Goal: Information Seeking & Learning: Check status

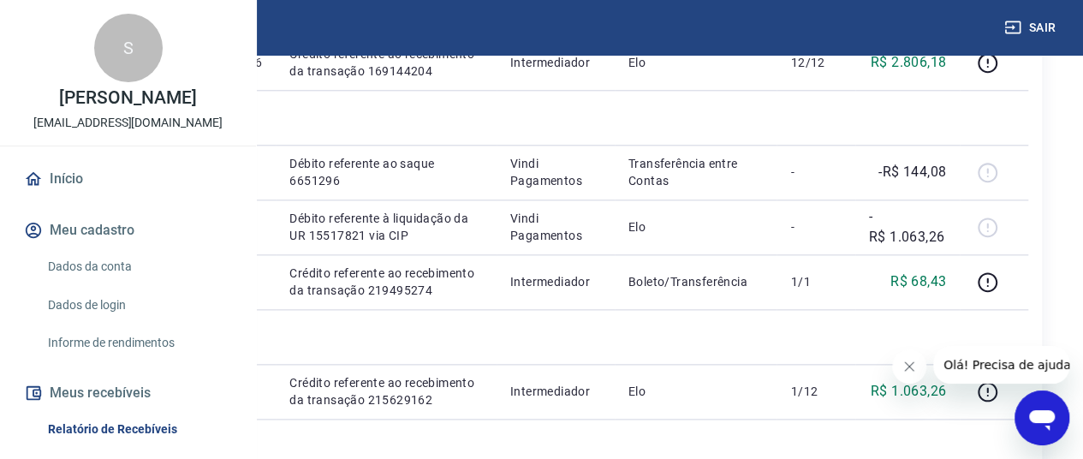
scroll to position [942, 0]
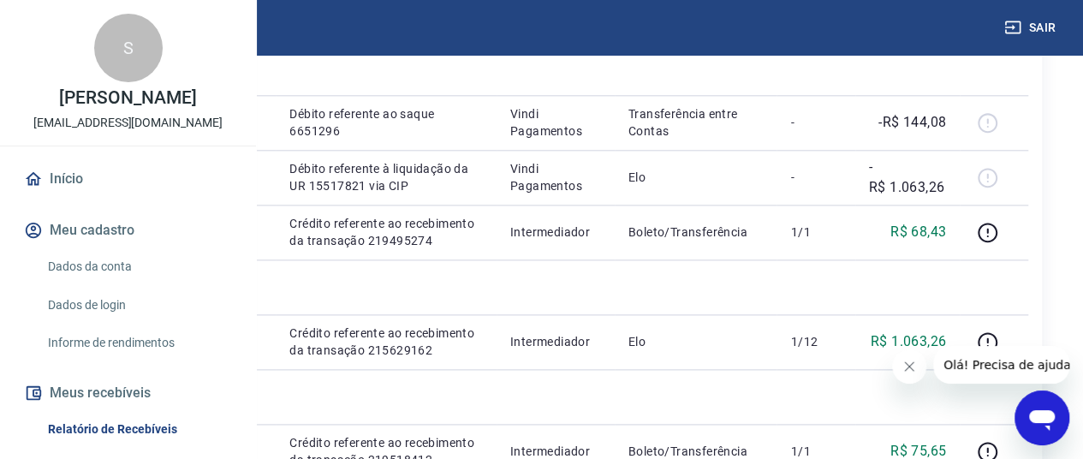
click at [911, 367] on icon "Fechar mensagem da empresa" at bounding box center [909, 366] width 14 height 14
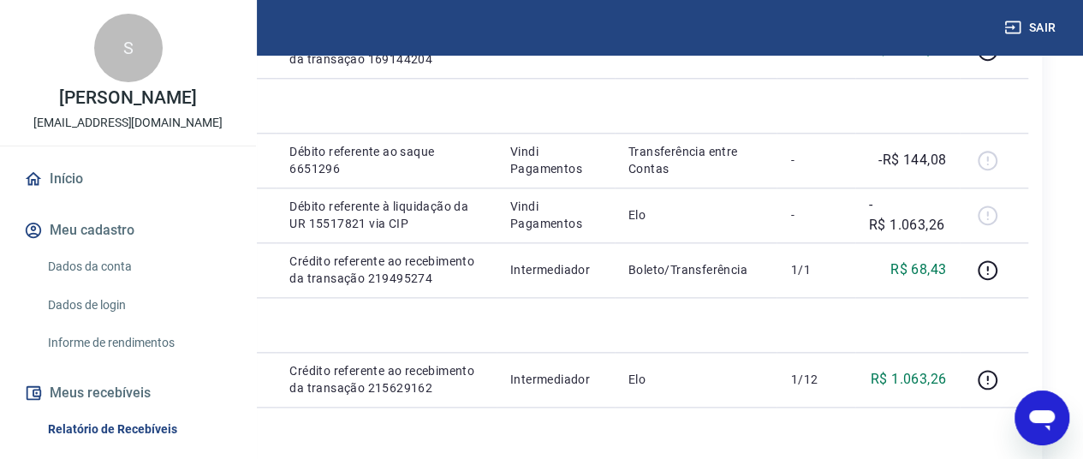
scroll to position [942, 38]
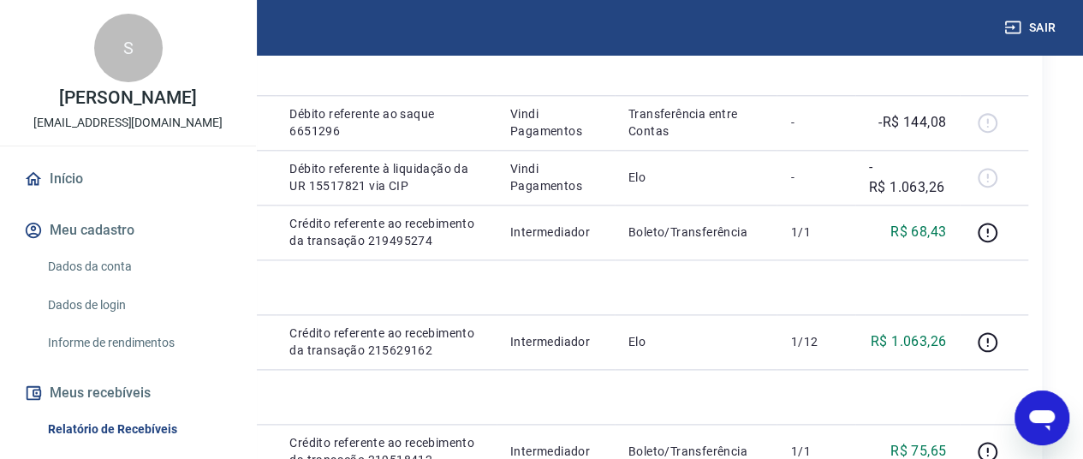
drag, startPoint x: 395, startPoint y: 294, endPoint x: 471, endPoint y: 298, distance: 75.4
click at [276, 40] on td "172383028856" at bounding box center [219, 12] width 114 height 55
copy p "172383028856"
drag, startPoint x: 380, startPoint y: 182, endPoint x: 440, endPoint y: 189, distance: 60.3
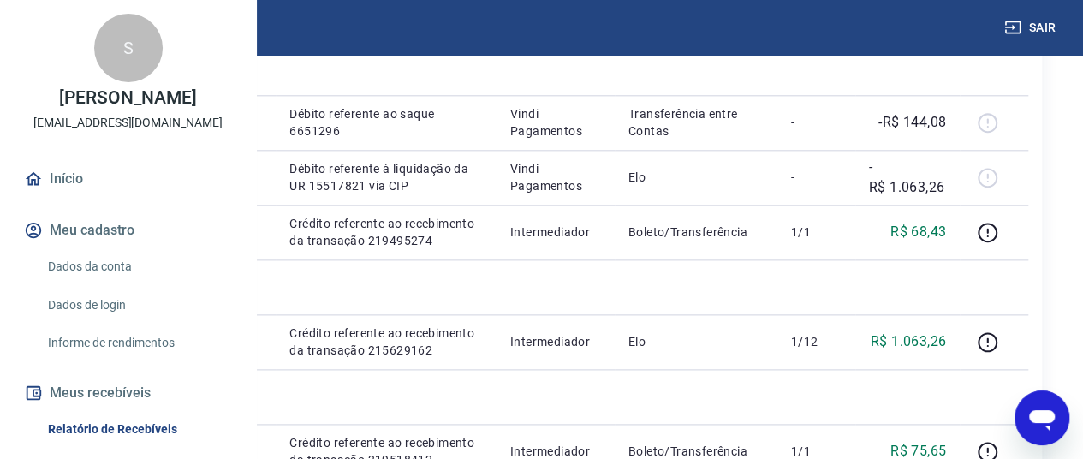
copy p "10638"
drag, startPoint x: 500, startPoint y: 253, endPoint x: 567, endPoint y: 335, distance: 105.8
click at [483, 30] on p "Crédito referente ao recebimento da transação 169144204" at bounding box center [385, 13] width 193 height 34
copy p "Crédito referente ao recebimento da transação 169144204"
drag, startPoint x: 498, startPoint y: 148, endPoint x: 565, endPoint y: 234, distance: 108.6
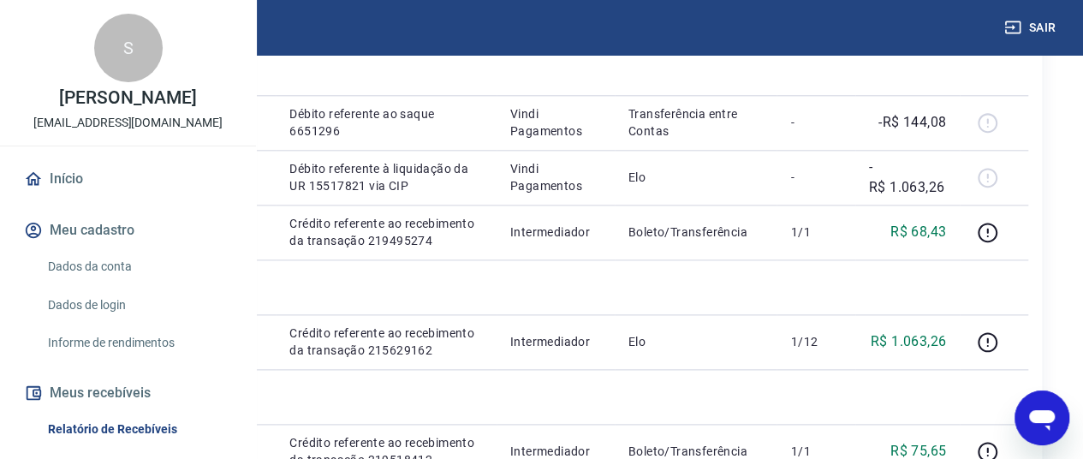
copy p "Crédito referente ao recebimento da transação 177872096"
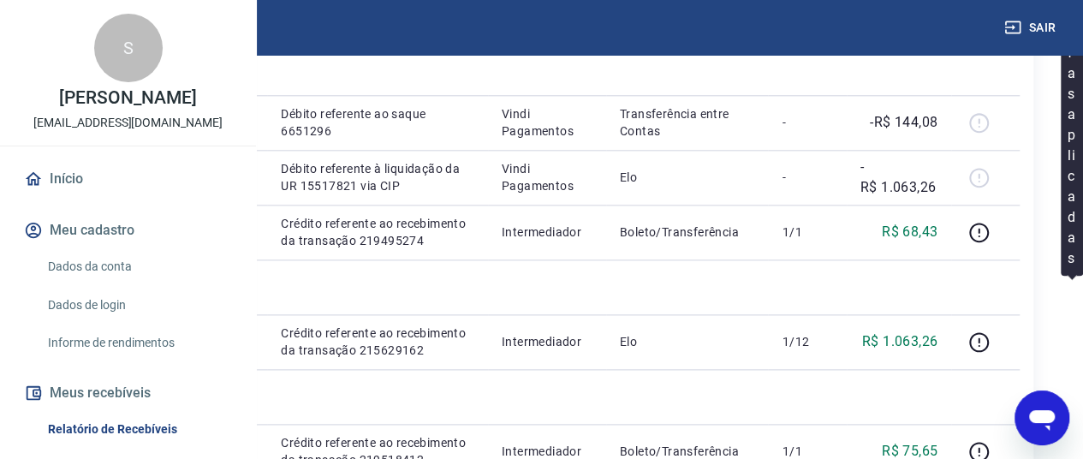
click at [989, 24] on icon "button" at bounding box center [978, 13] width 21 height 21
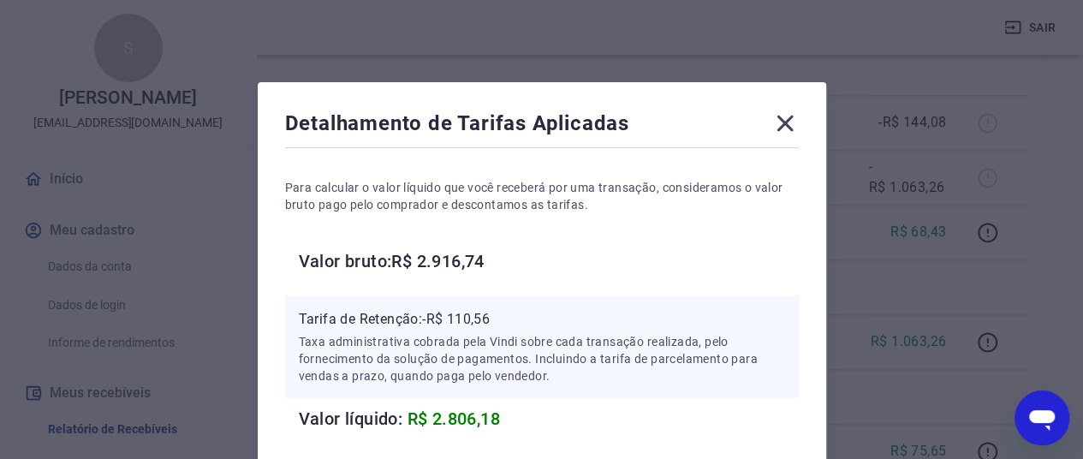
click at [789, 117] on icon at bounding box center [784, 124] width 16 height 16
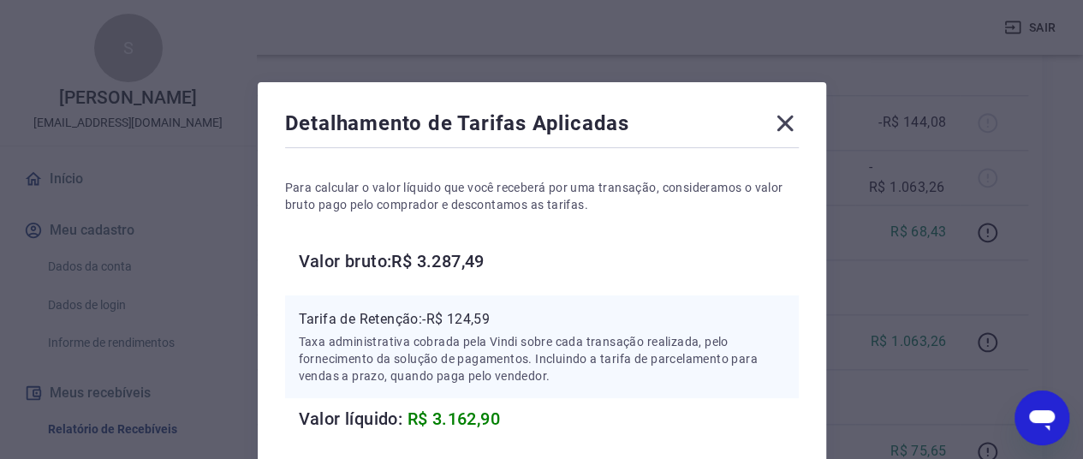
click at [784, 119] on icon at bounding box center [784, 123] width 27 height 27
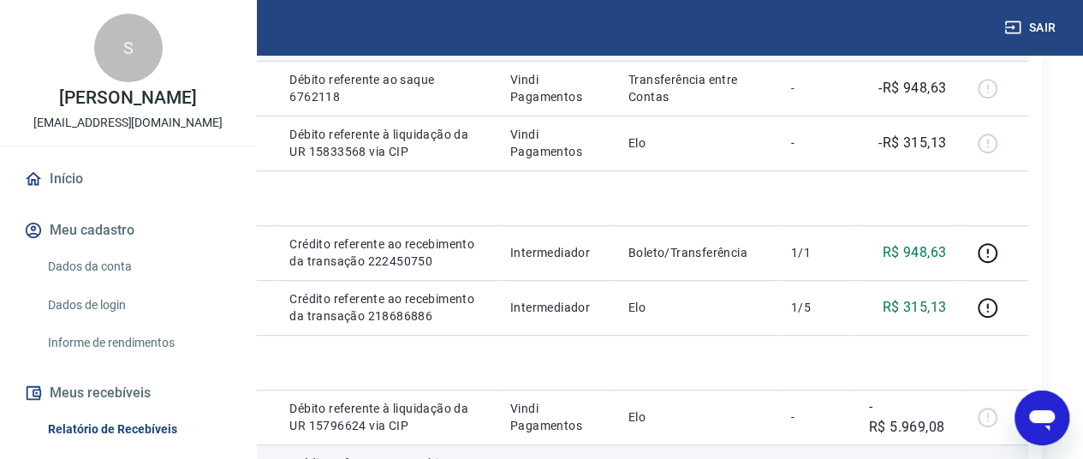
scroll to position [514, 38]
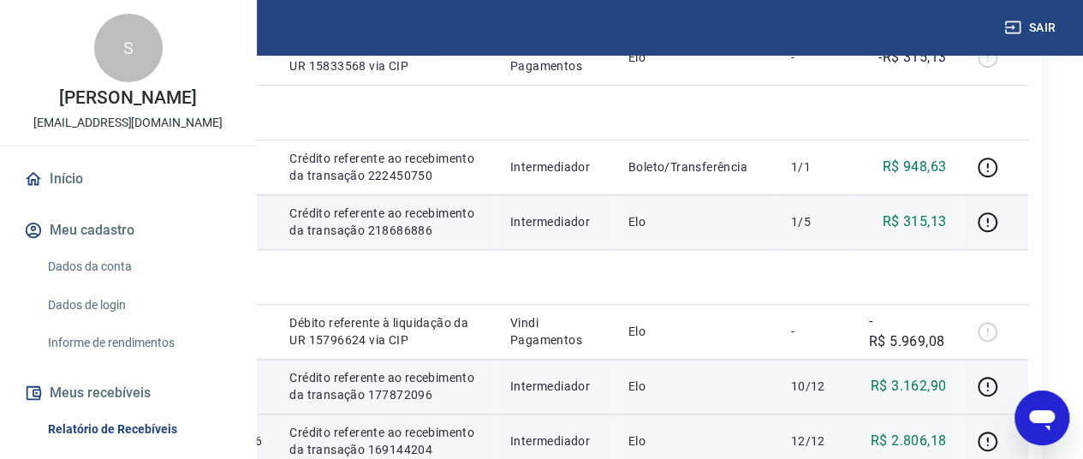
drag, startPoint x: 384, startPoint y: 357, endPoint x: 437, endPoint y: 357, distance: 52.2
click at [276, 249] on td "17082" at bounding box center [219, 221] width 114 height 55
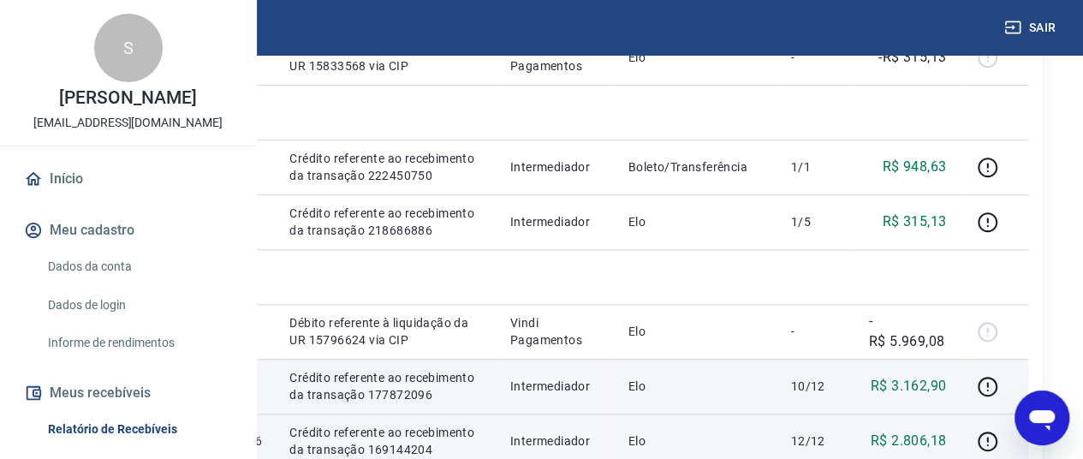
copy p "17082"
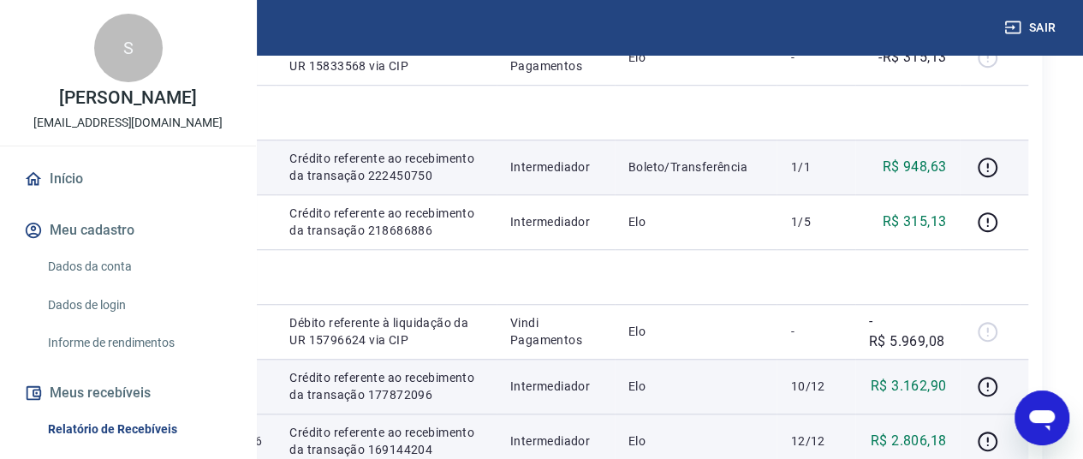
drag, startPoint x: 380, startPoint y: 252, endPoint x: 437, endPoint y: 256, distance: 56.7
click at [276, 194] on td "17940" at bounding box center [219, 167] width 114 height 55
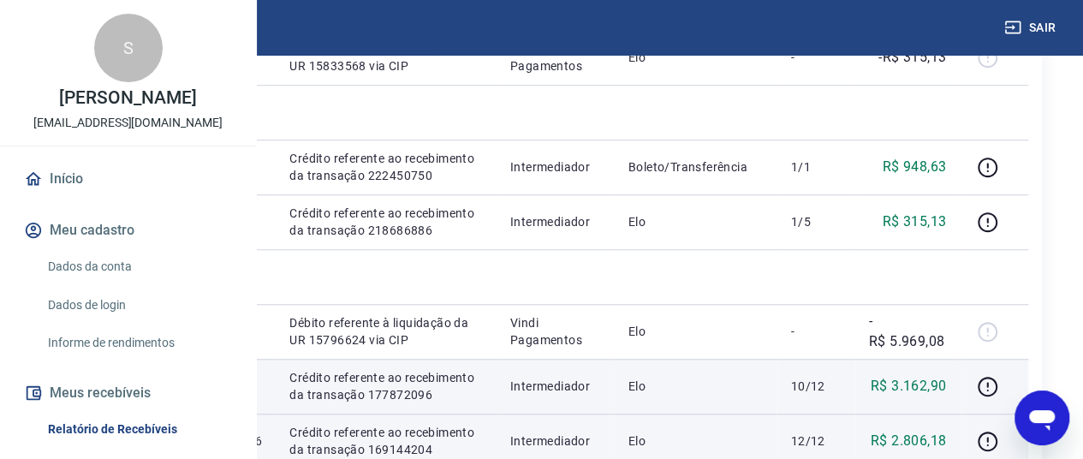
copy p "17940"
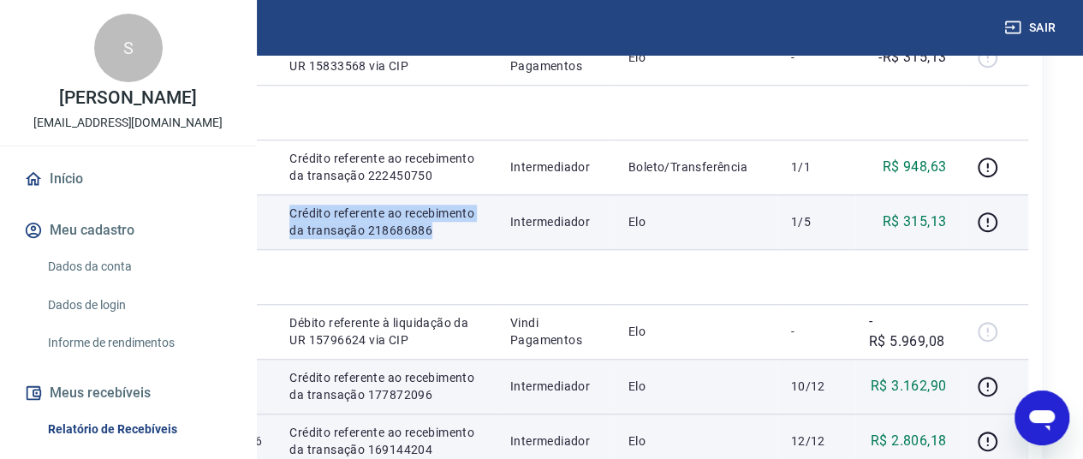
drag, startPoint x: 497, startPoint y: 308, endPoint x: 568, endPoint y: 396, distance: 113.2
click at [496, 249] on td "Crédito referente ao recebimento da transação 218686886" at bounding box center [386, 221] width 221 height 55
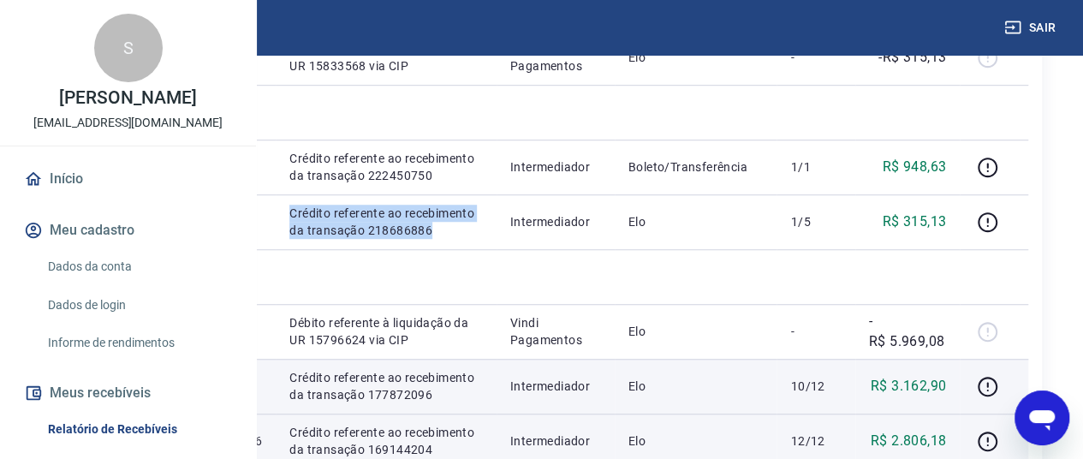
copy p "Crédito referente ao recebimento da transação 218686886"
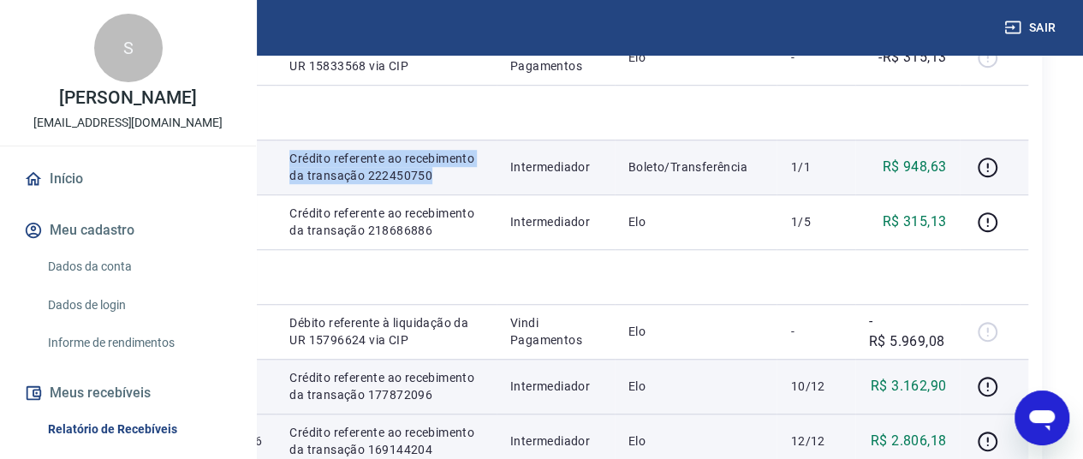
drag, startPoint x: 498, startPoint y: 208, endPoint x: 562, endPoint y: 293, distance: 106.3
click at [483, 184] on p "Crédito referente ao recebimento da transação 222450750" at bounding box center [385, 167] width 193 height 34
copy p "Crédito referente ao recebimento da transação 222450750"
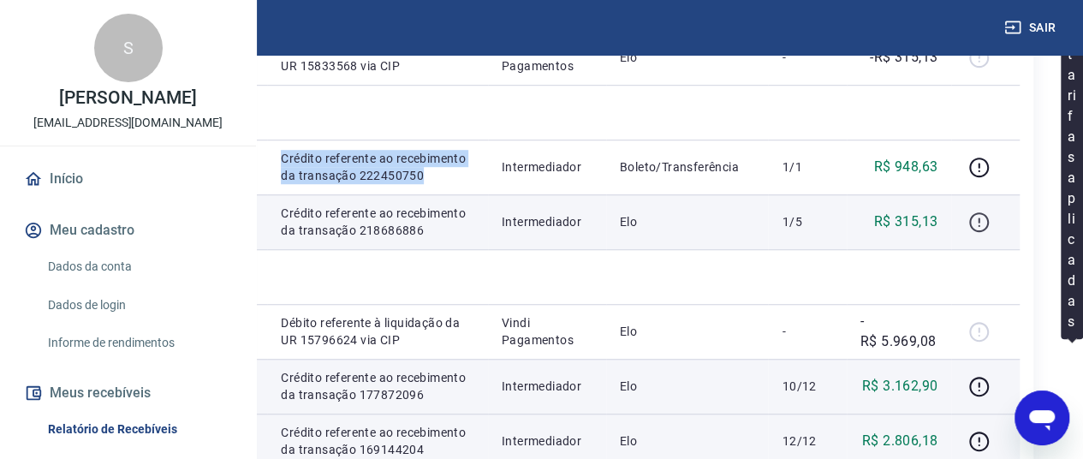
click at [989, 233] on icon "button" at bounding box center [978, 221] width 21 height 21
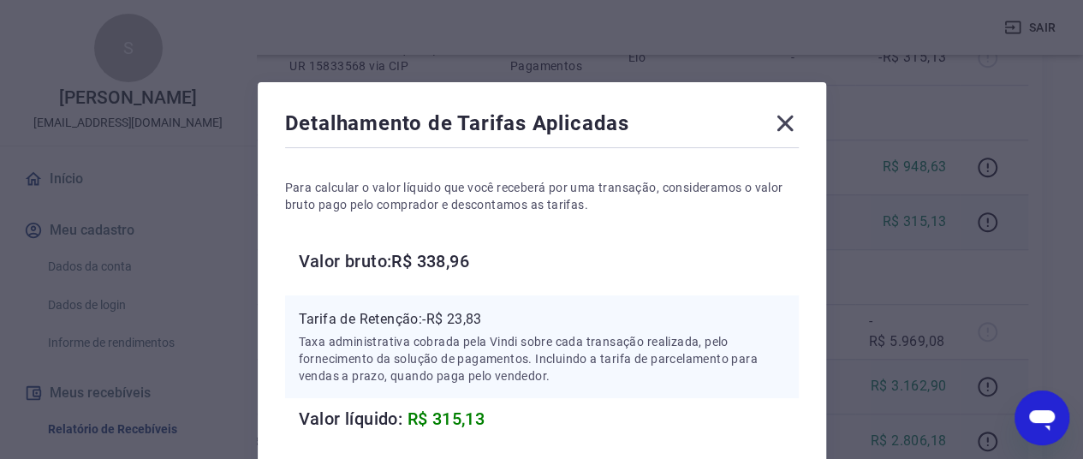
click at [781, 123] on icon at bounding box center [784, 123] width 27 height 27
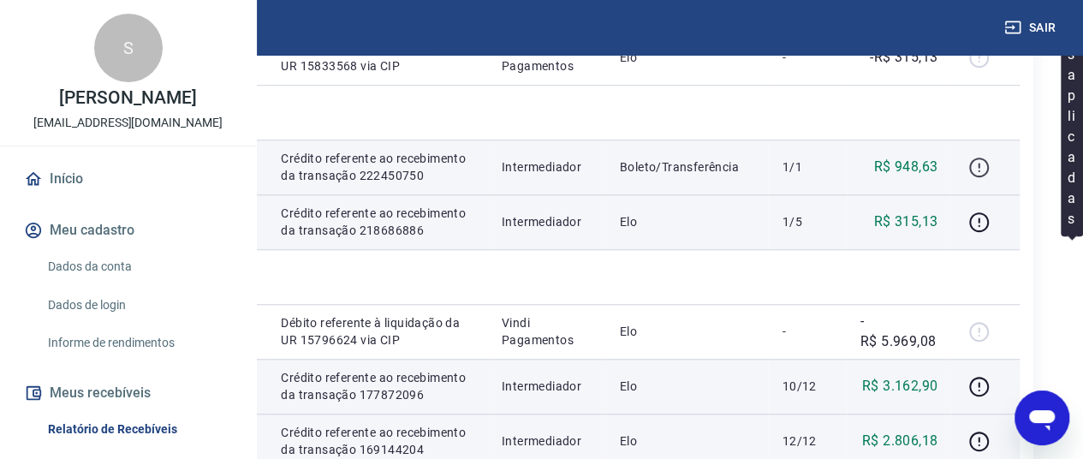
click at [989, 178] on icon "button" at bounding box center [978, 167] width 21 height 21
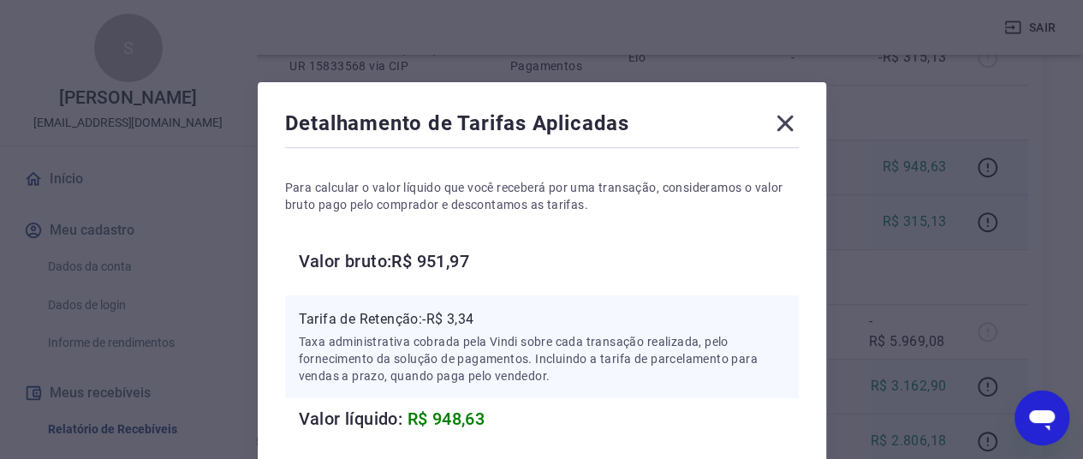
click at [787, 117] on icon at bounding box center [784, 124] width 16 height 16
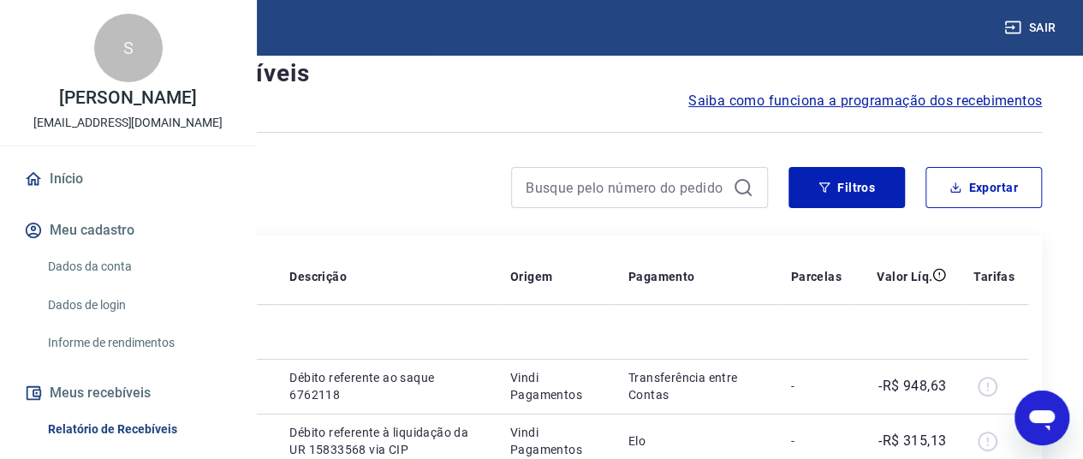
scroll to position [86, 38]
